Goal: Task Accomplishment & Management: Manage account settings

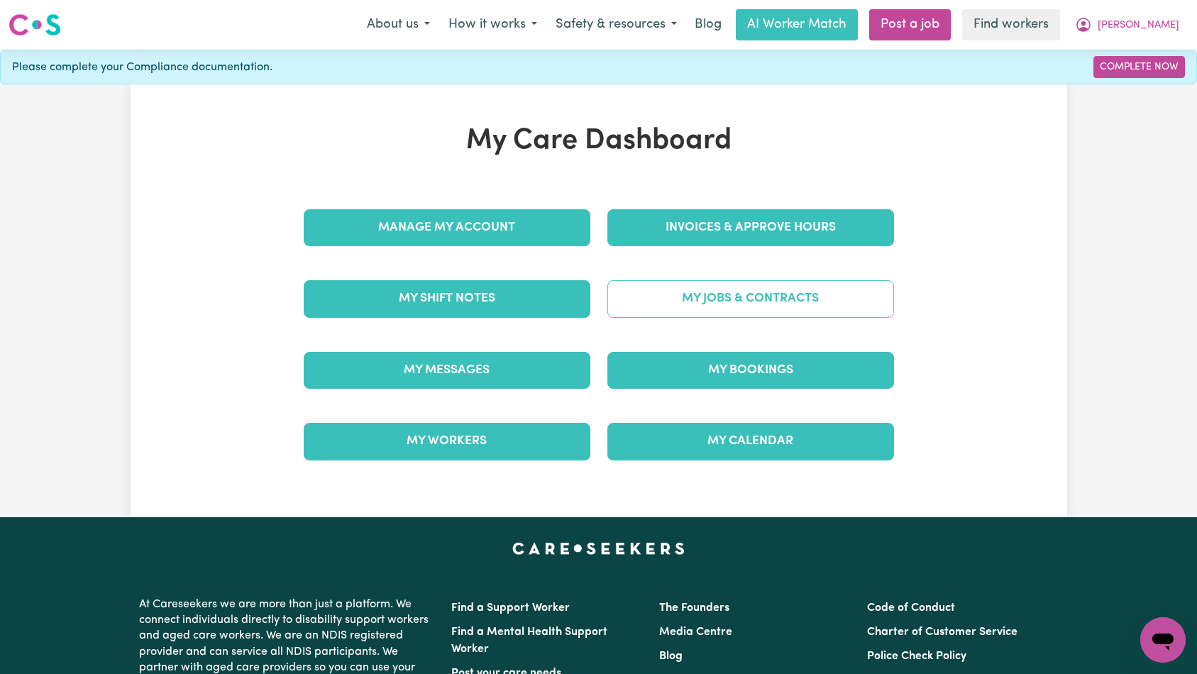
click at [682, 301] on link "My Jobs & Contracts" at bounding box center [750, 298] width 287 height 37
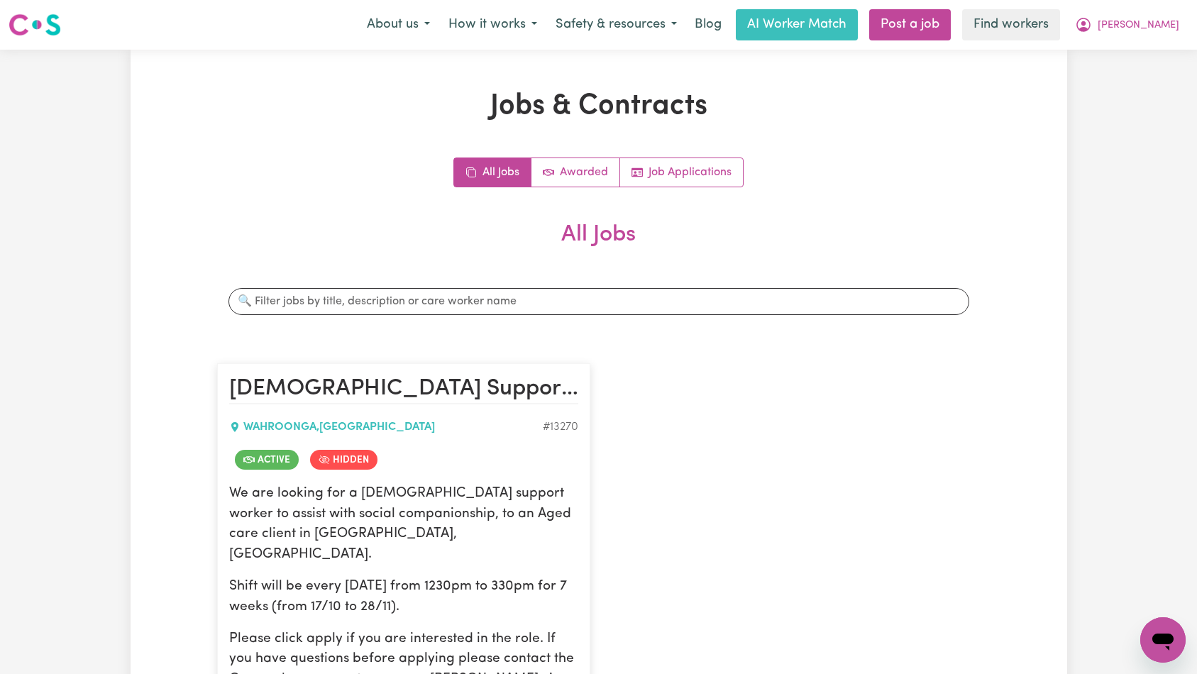
scroll to position [280, 0]
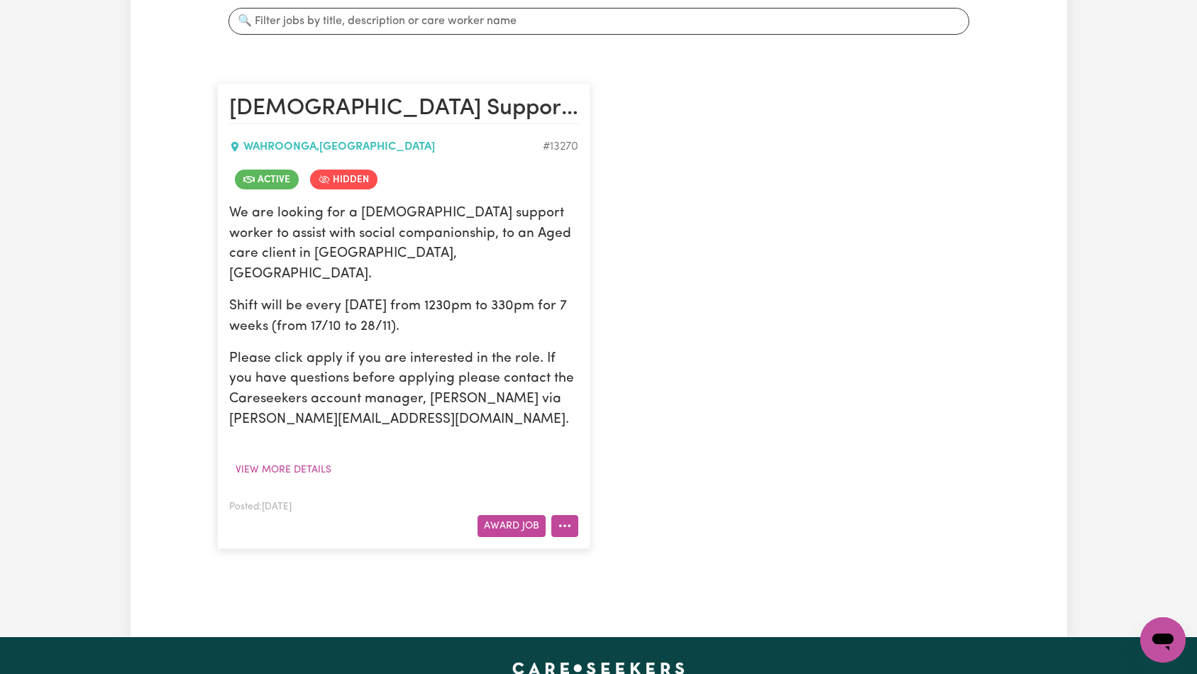
click at [564, 515] on button "More options" at bounding box center [564, 526] width 27 height 22
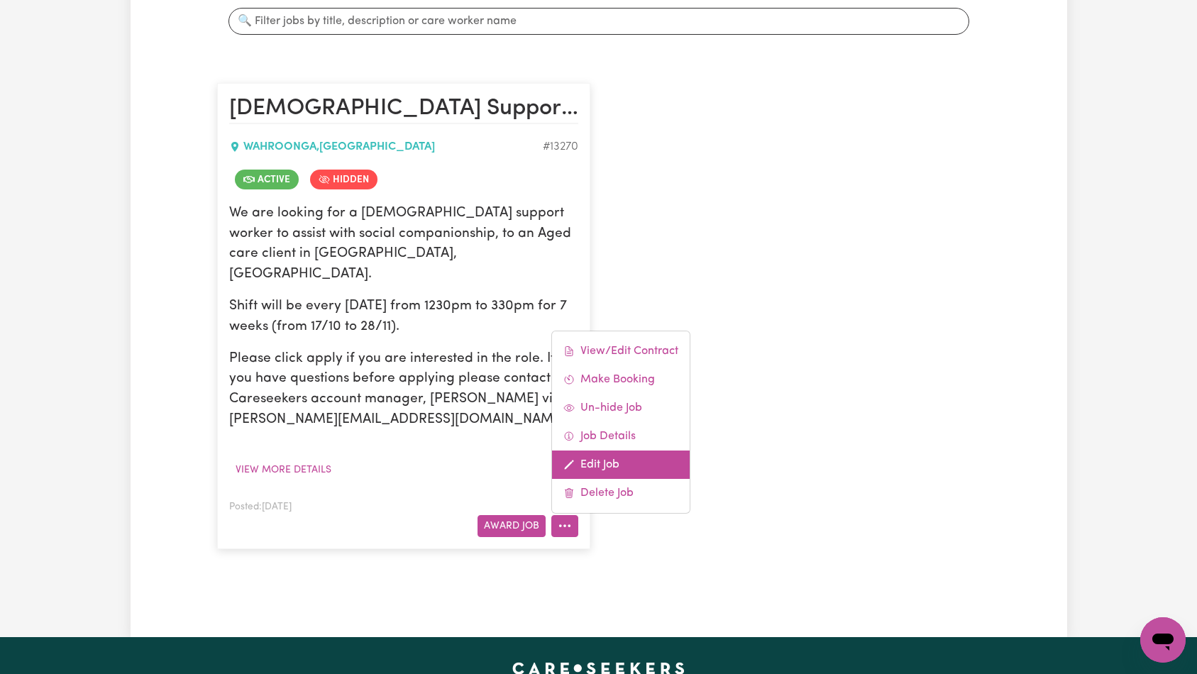
click at [599, 450] on link "Edit Job" at bounding box center [621, 464] width 138 height 28
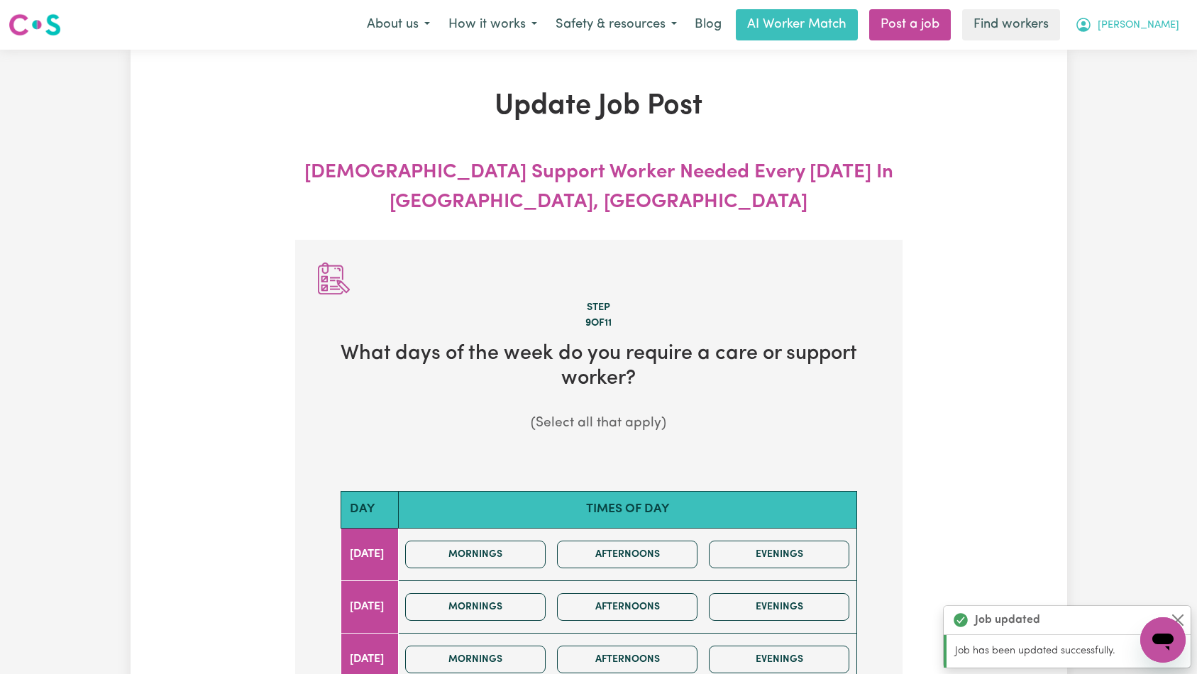
click at [1159, 26] on span "[PERSON_NAME]" at bounding box center [1138, 26] width 82 height 16
click at [1153, 58] on link "My Dashboard" at bounding box center [1131, 55] width 112 height 27
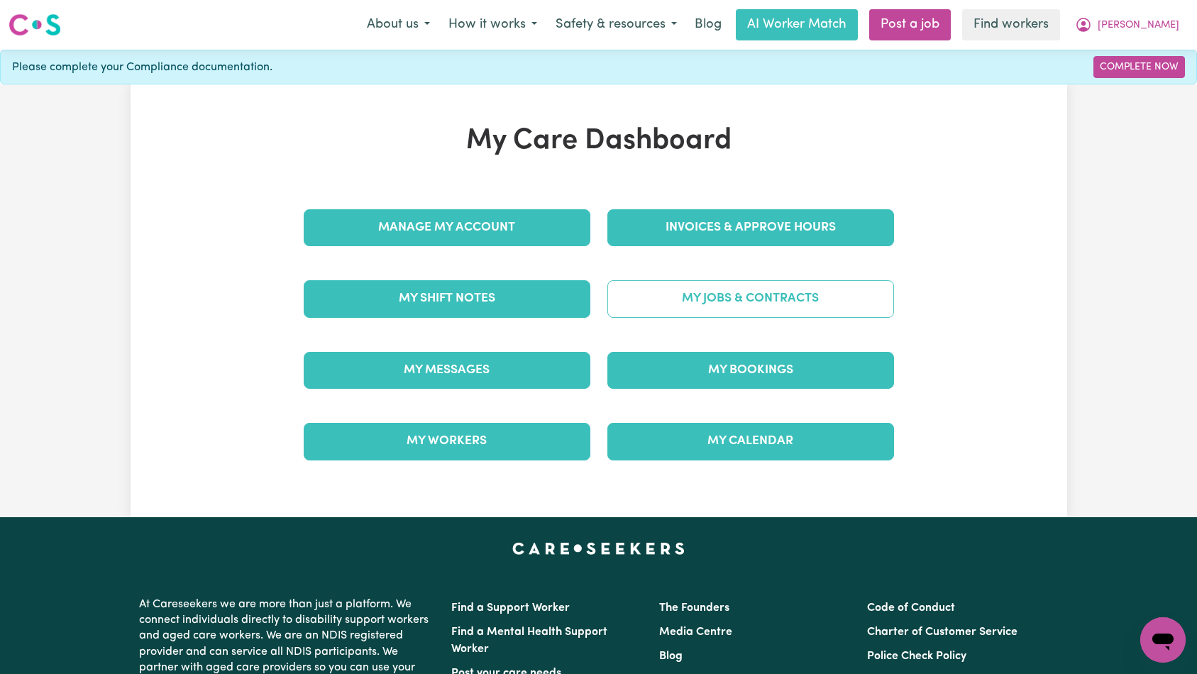
click at [727, 297] on link "My Jobs & Contracts" at bounding box center [750, 298] width 287 height 37
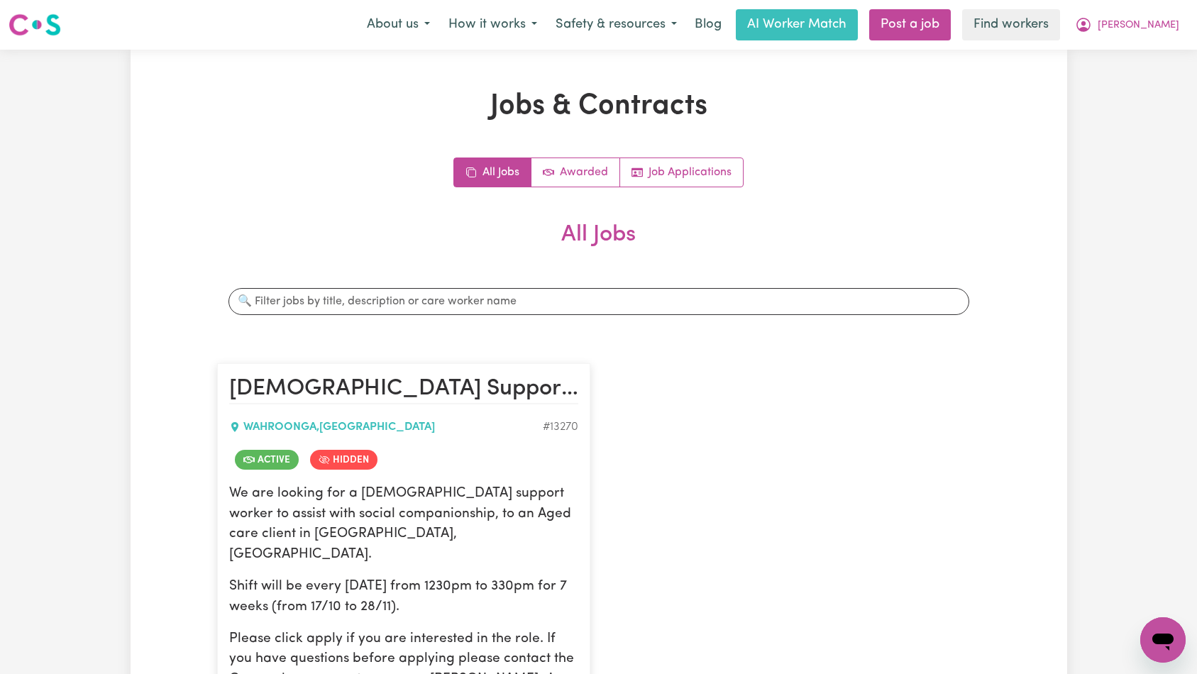
scroll to position [395, 0]
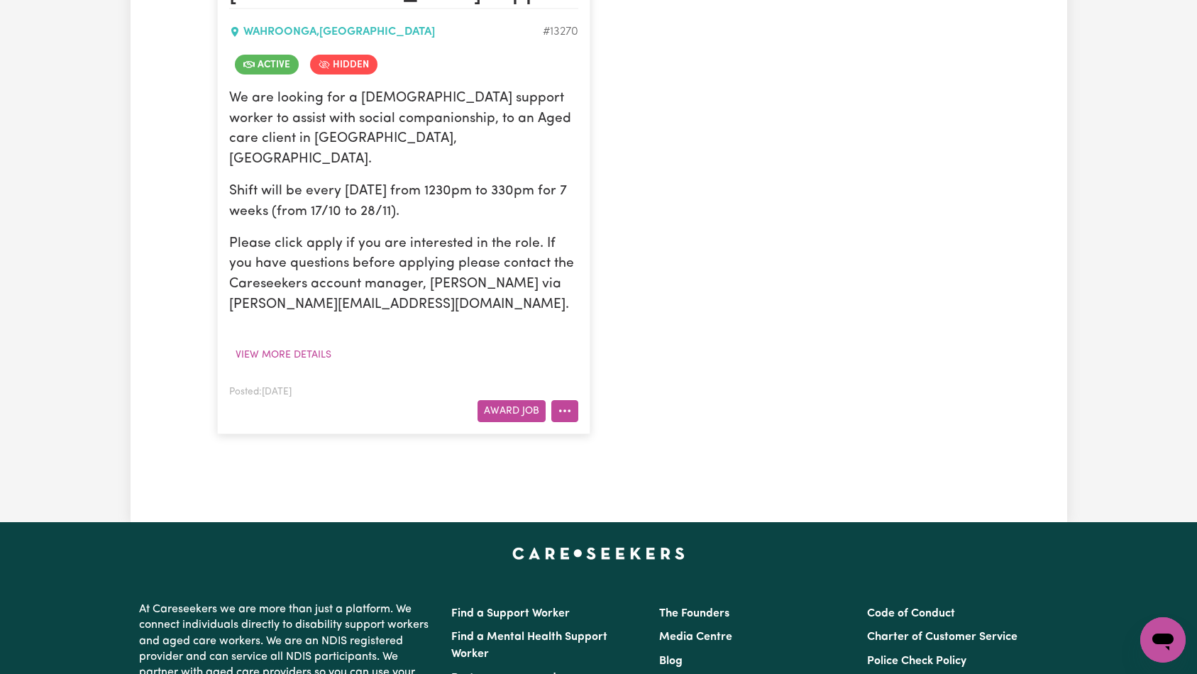
click at [567, 400] on button "More options" at bounding box center [564, 411] width 27 height 22
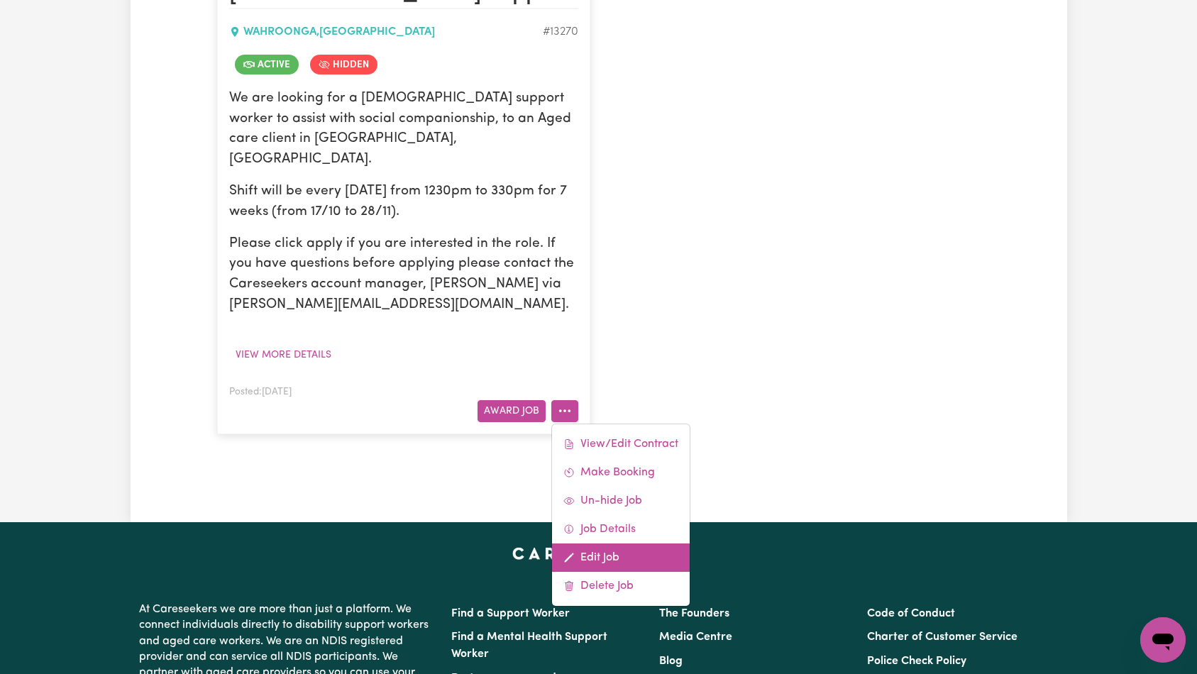
click at [607, 543] on link "Edit Job" at bounding box center [621, 557] width 138 height 28
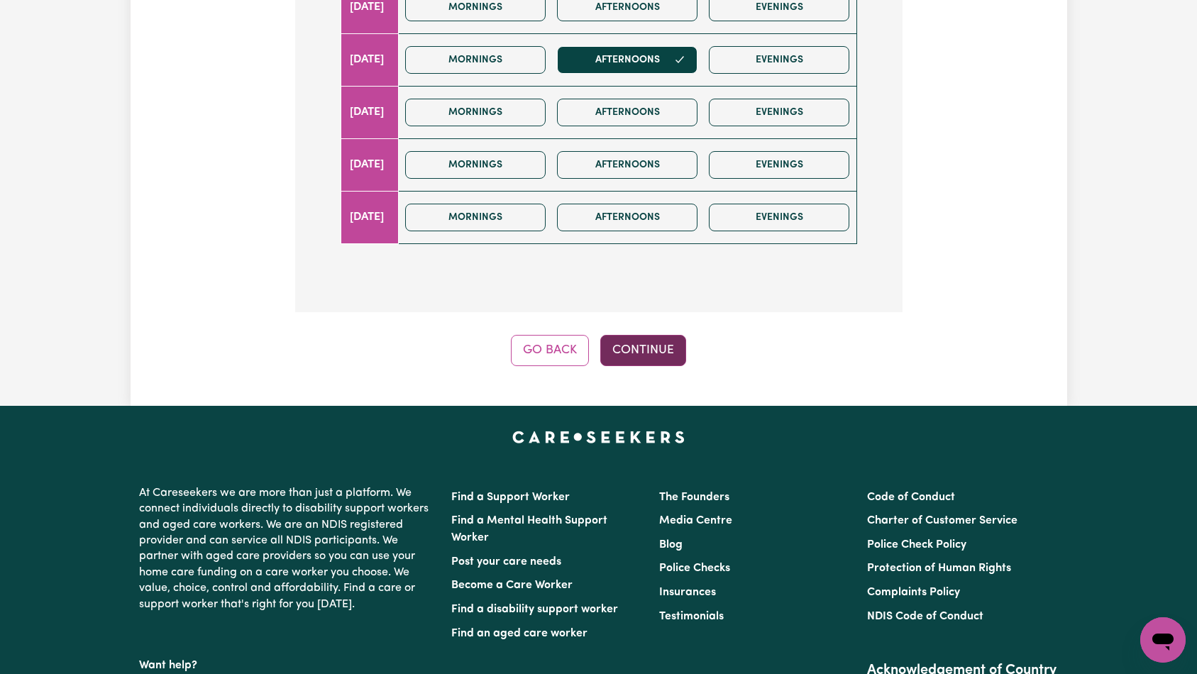
click at [667, 347] on button "Continue" at bounding box center [643, 350] width 86 height 31
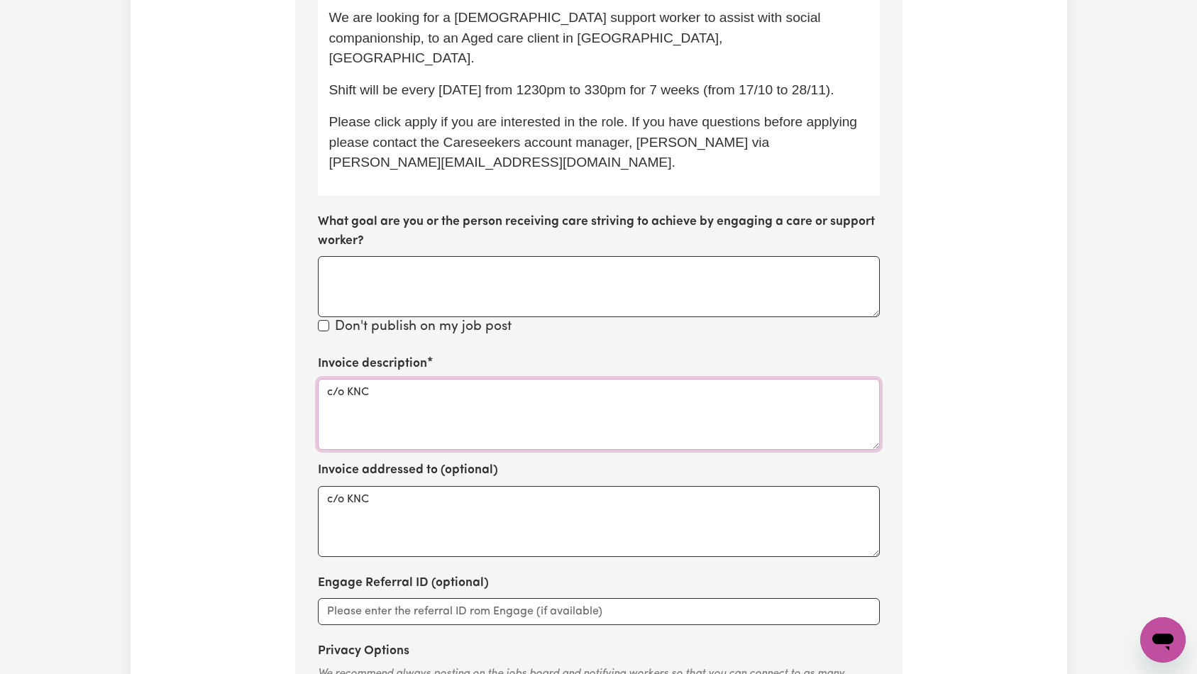
click at [567, 379] on textarea "c/o KNC" at bounding box center [599, 414] width 562 height 71
paste textarea "Domestic support and Social Support"
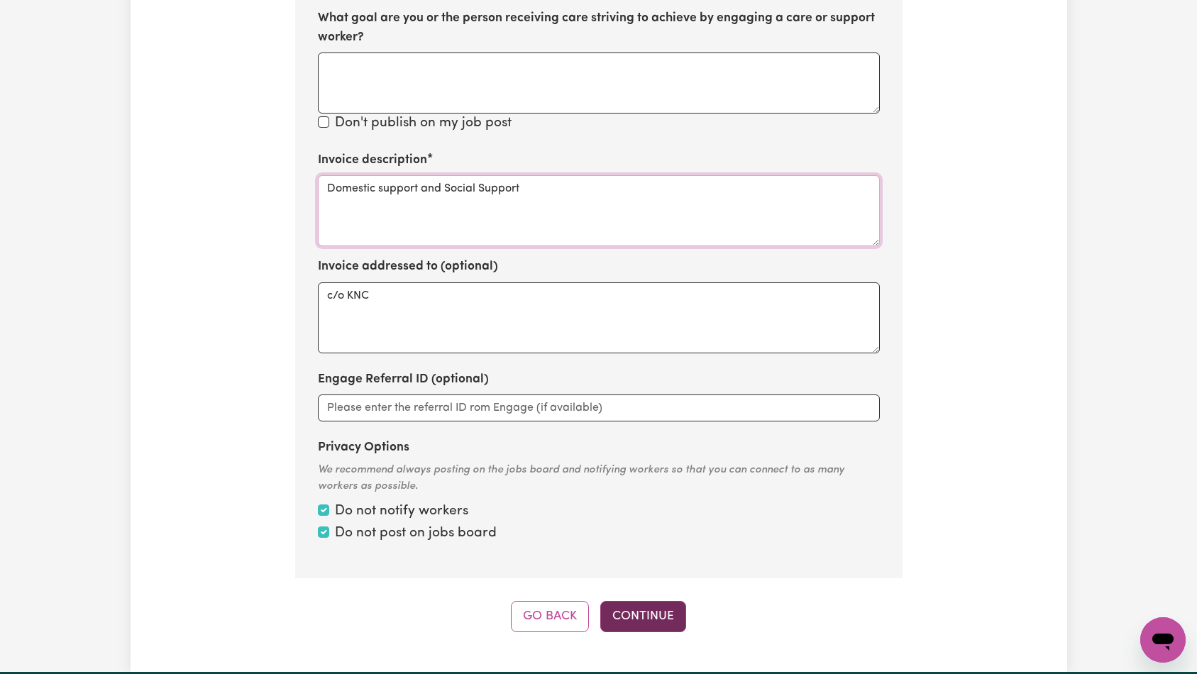
type textarea "Domestic support and Social Support"
click at [648, 601] on button "Continue" at bounding box center [643, 616] width 86 height 31
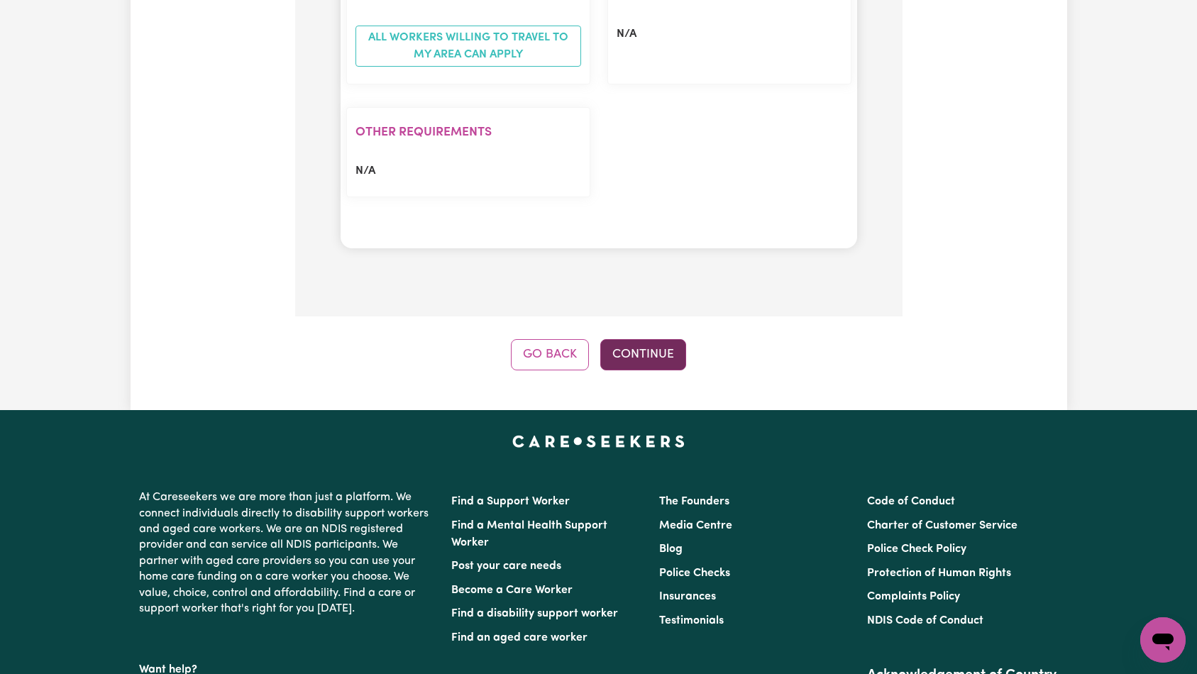
click at [643, 339] on button "Continue" at bounding box center [643, 354] width 86 height 31
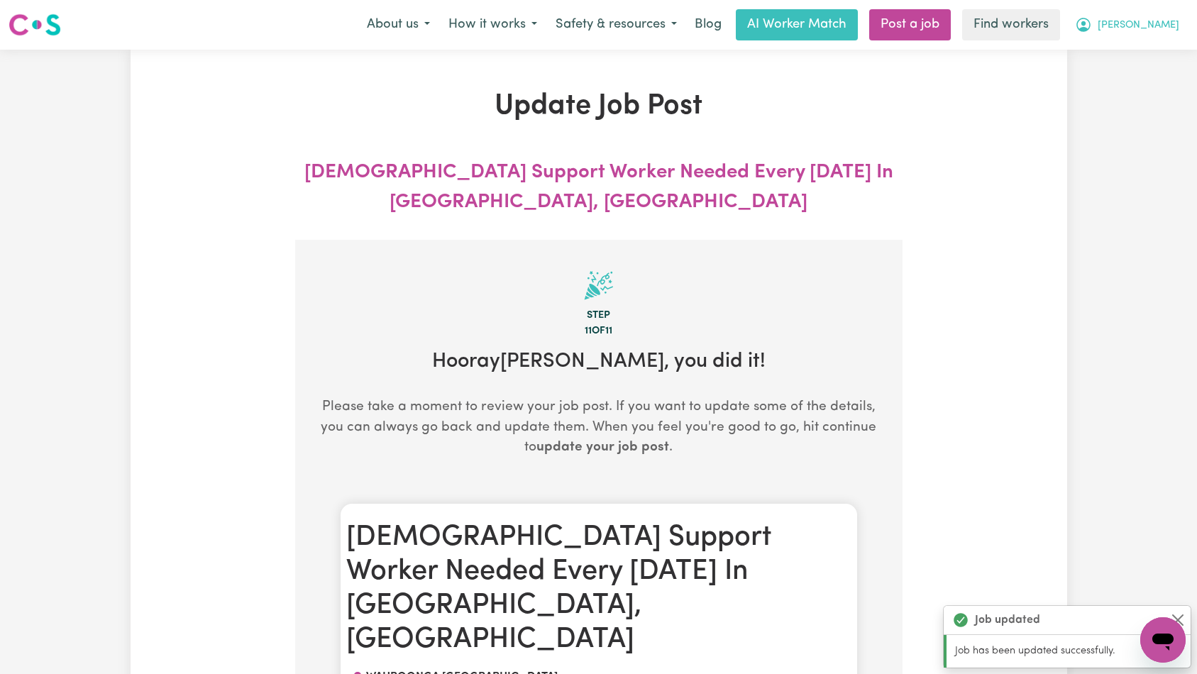
click at [1170, 35] on button "[PERSON_NAME]" at bounding box center [1126, 25] width 123 height 30
click at [1146, 82] on link "Logout" at bounding box center [1131, 81] width 112 height 27
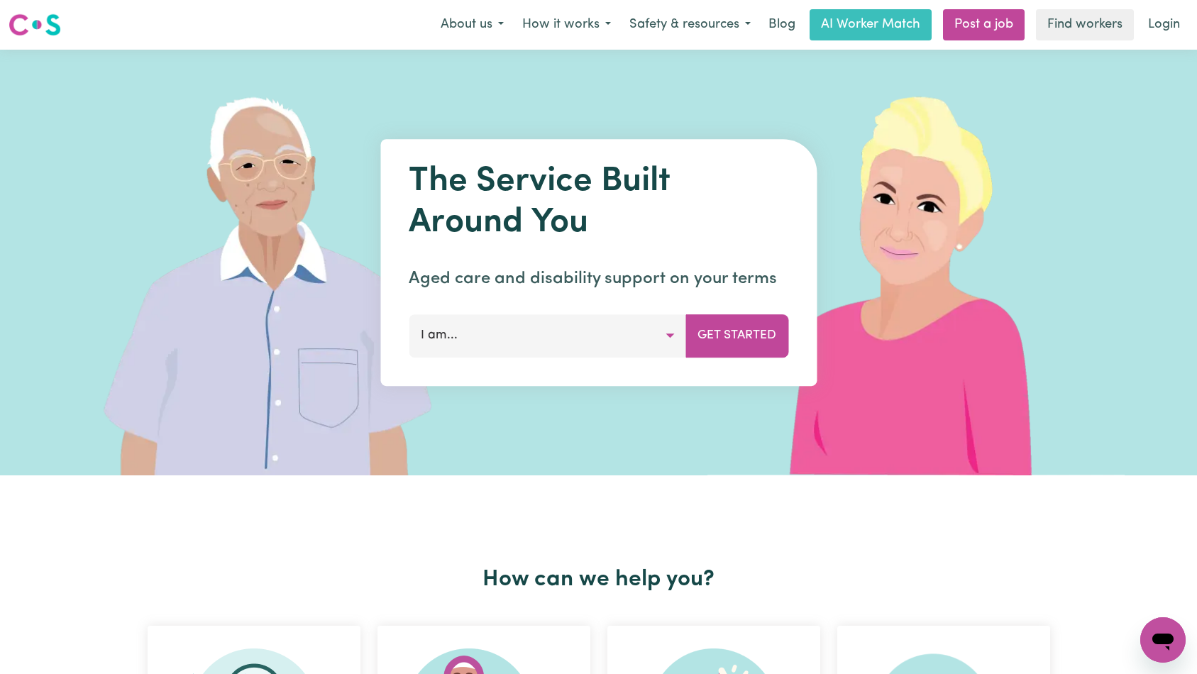
click at [1164, 18] on link "Login" at bounding box center [1163, 24] width 49 height 31
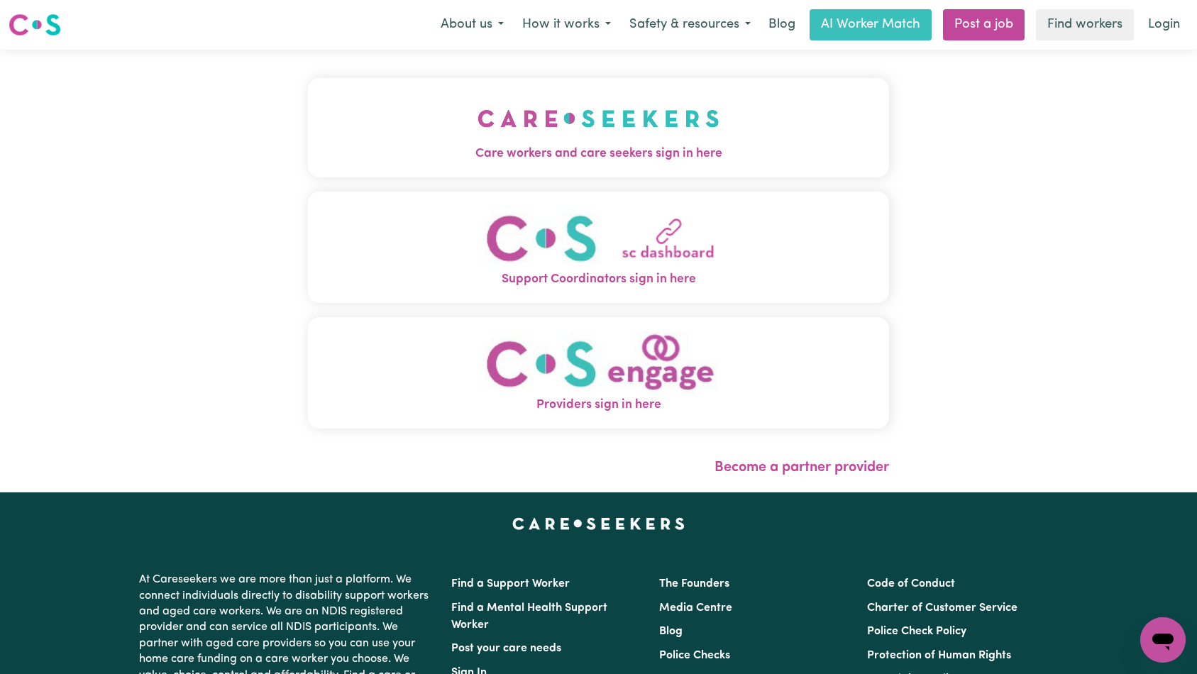
click at [477, 122] on img "Care workers and care seekers sign in here" at bounding box center [598, 118] width 242 height 52
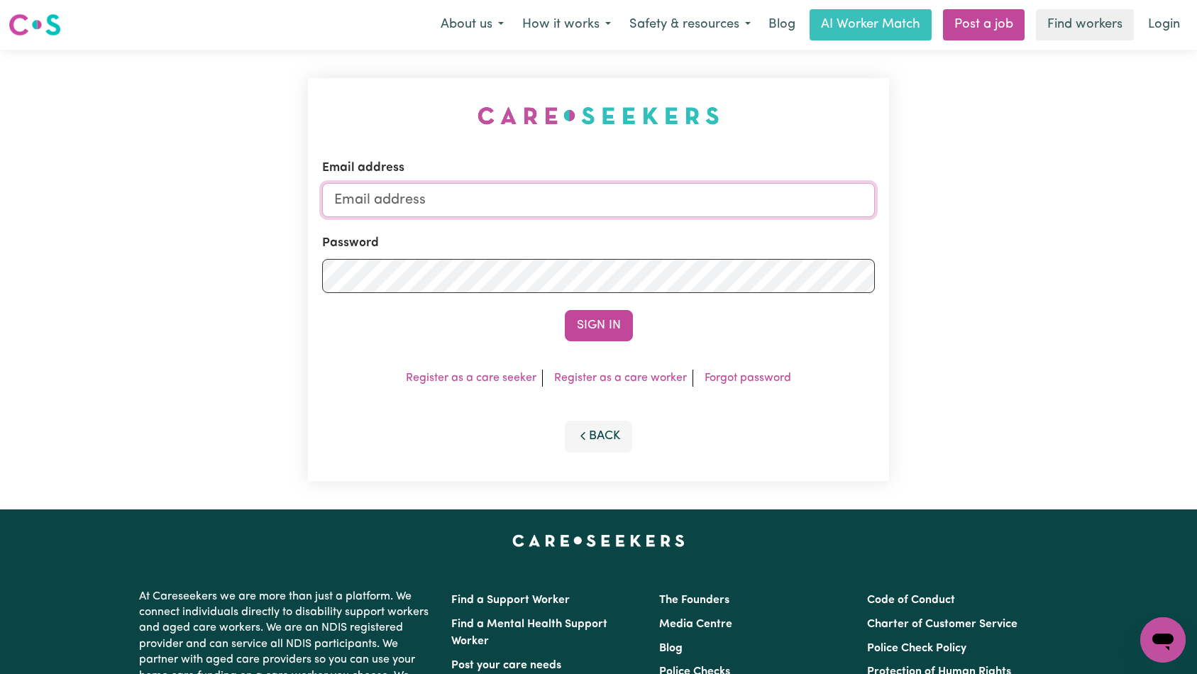
click at [678, 211] on input "Email address" at bounding box center [598, 200] width 553 height 34
type input "[EMAIL_ADDRESS][DOMAIN_NAME]"
click at [598, 321] on button "Sign In" at bounding box center [599, 325] width 68 height 31
